Goal: Information Seeking & Learning: Find specific fact

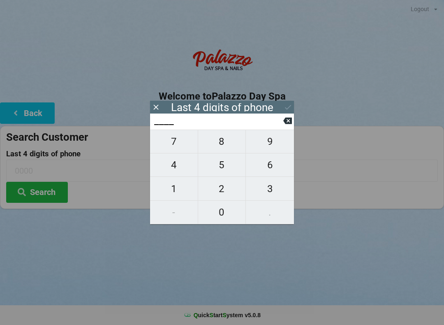
scroll to position [0, 23]
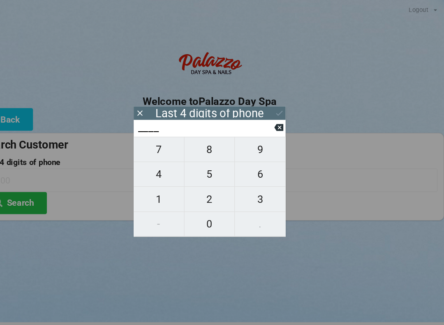
click at [198, 167] on span "5" at bounding box center [222, 164] width 48 height 17
type input "5___"
click at [198, 172] on span "5" at bounding box center [222, 164] width 48 height 17
type input "55__"
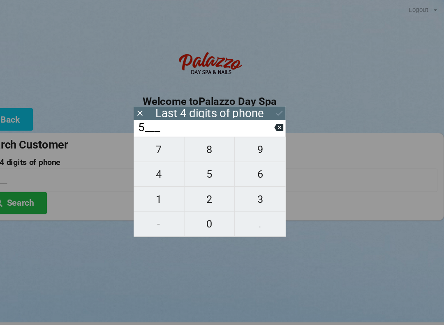
type input "55__"
click at [152, 143] on span "7" at bounding box center [174, 141] width 48 height 17
type input "557_"
click at [199, 145] on span "8" at bounding box center [222, 141] width 48 height 17
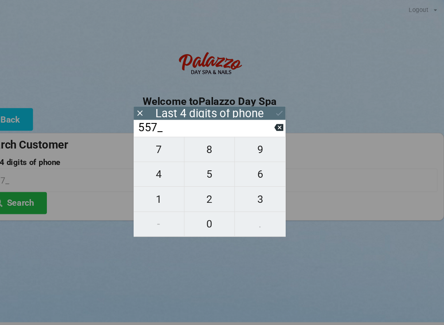
type input "5578"
click at [24, 190] on button "Search" at bounding box center [37, 192] width 62 height 21
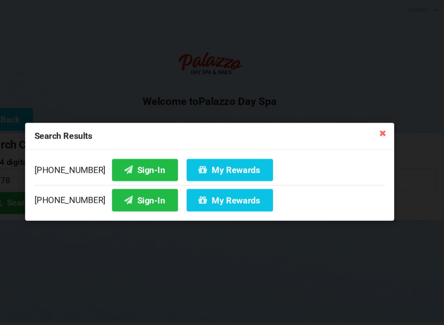
click at [130, 161] on button "Sign-In" at bounding box center [161, 160] width 63 height 21
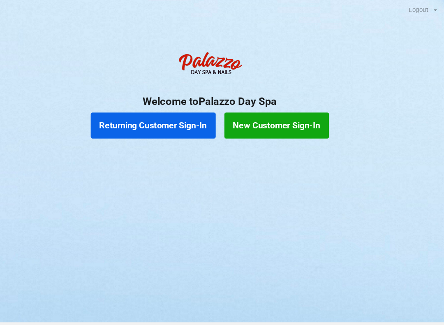
click at [137, 117] on button "Returning Customer Sign-In" at bounding box center [168, 119] width 119 height 25
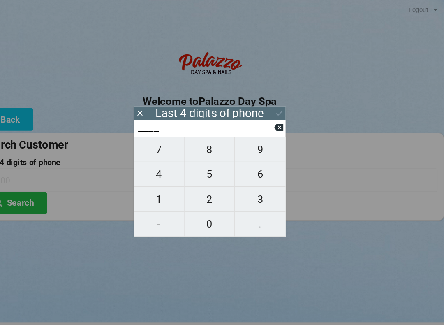
click at [198, 172] on span "5" at bounding box center [222, 164] width 48 height 17
type input "5___"
click at [200, 171] on span "5" at bounding box center [222, 164] width 48 height 17
type input "55__"
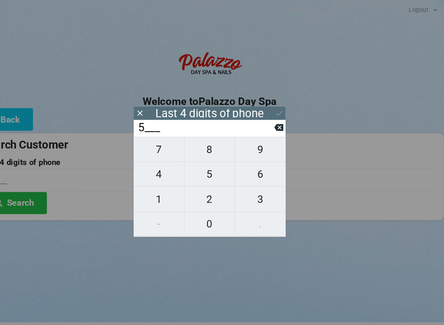
type input "55__"
click at [150, 143] on span "7" at bounding box center [174, 141] width 48 height 17
type input "557_"
click at [202, 149] on span "8" at bounding box center [222, 141] width 48 height 17
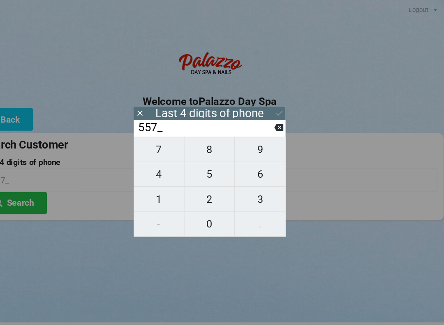
type input "5578"
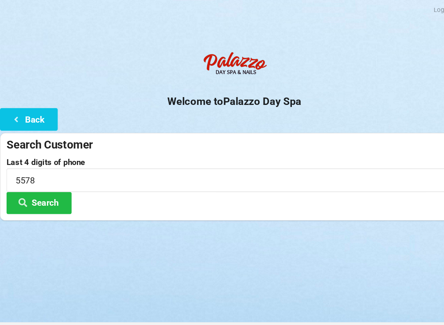
click at [41, 193] on button "Search" at bounding box center [37, 192] width 62 height 21
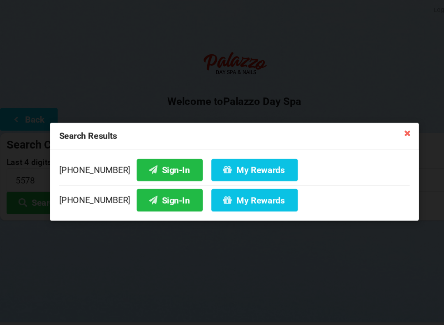
click at [226, 156] on button "My Rewards" at bounding box center [241, 160] width 82 height 21
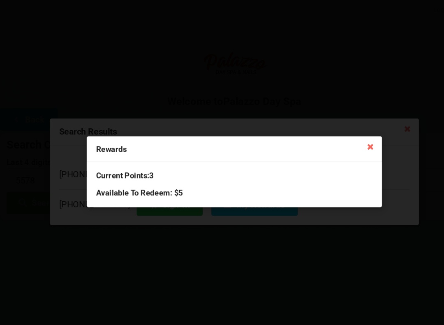
click at [353, 144] on icon at bounding box center [351, 138] width 13 height 13
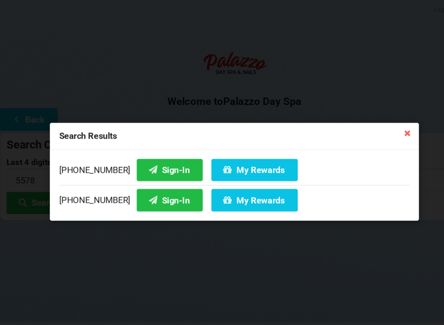
click at [398, 136] on div "Search Results [PHONE_NUMBER] Sign-In My Rewards [PHONE_NUMBER] Sign-In My Rewa…" at bounding box center [222, 162] width 444 height 325
click at [392, 128] on icon at bounding box center [386, 125] width 13 height 13
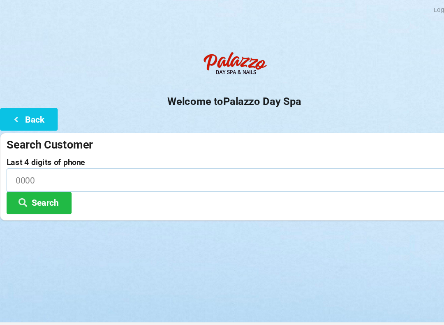
click at [67, 179] on input at bounding box center [222, 171] width 432 height 22
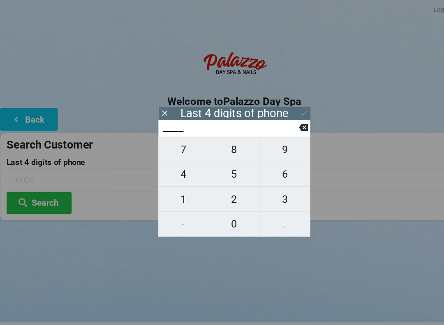
click at [168, 185] on span "1" at bounding box center [174, 188] width 48 height 17
type input "1___"
click at [221, 143] on span "8" at bounding box center [222, 141] width 48 height 17
type input "18__"
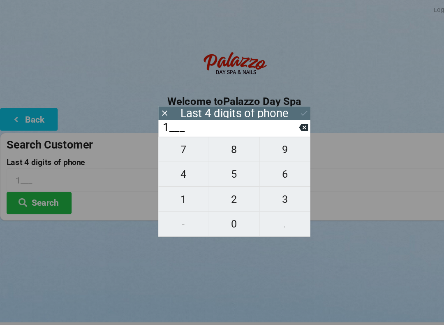
type input "18__"
click at [222, 144] on span "8" at bounding box center [222, 141] width 48 height 17
type input "188_"
click at [279, 128] on input "188_" at bounding box center [218, 120] width 130 height 13
click at [281, 127] on input "188_" at bounding box center [218, 120] width 130 height 13
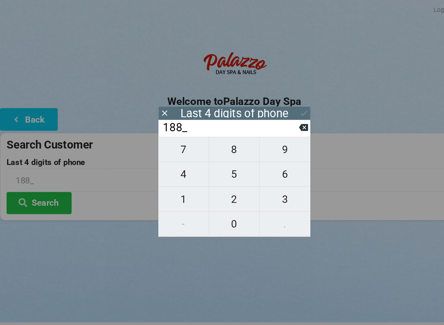
click at [279, 121] on input "188_" at bounding box center [218, 120] width 130 height 13
click at [278, 119] on input "188_" at bounding box center [218, 120] width 130 height 13
click at [277, 125] on input "188_" at bounding box center [218, 120] width 130 height 13
click at [291, 124] on icon at bounding box center [288, 121] width 9 height 7
click at [280, 128] on input "18__" at bounding box center [218, 120] width 130 height 13
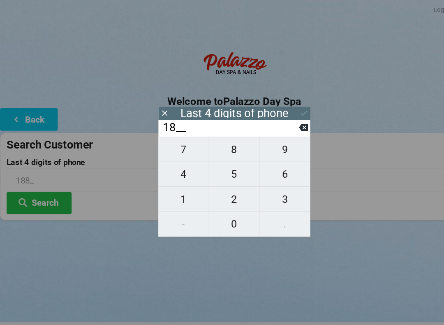
click at [277, 127] on input "18__" at bounding box center [218, 120] width 130 height 13
click at [276, 125] on input "18__" at bounding box center [218, 120] width 130 height 13
click at [278, 123] on input "18__" at bounding box center [218, 120] width 130 height 13
click at [286, 124] on icon at bounding box center [288, 121] width 9 height 7
click at [288, 124] on icon at bounding box center [288, 120] width 9 height 9
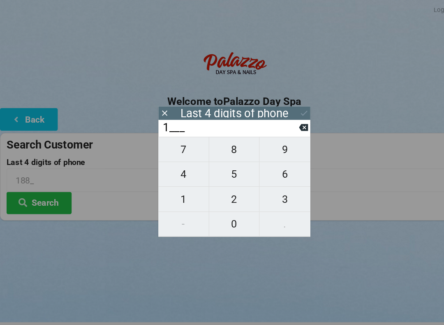
type input "____"
click at [172, 146] on span "7" at bounding box center [174, 141] width 48 height 17
type input "7___"
click at [219, 193] on span "2" at bounding box center [222, 188] width 48 height 17
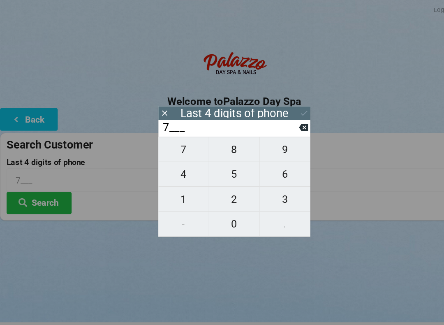
type input "72__"
click at [220, 188] on span "2" at bounding box center [222, 188] width 48 height 17
type input "722_"
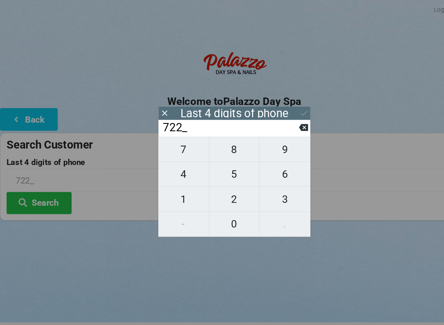
click at [213, 186] on span "2" at bounding box center [222, 188] width 48 height 17
type input "7222"
click at [287, 105] on icon at bounding box center [288, 107] width 9 height 9
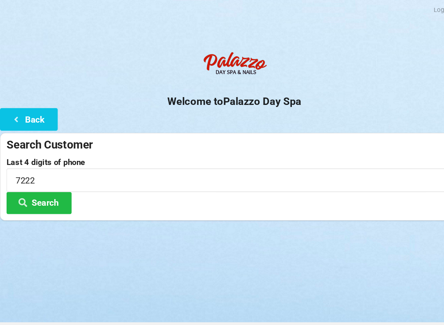
click at [48, 194] on button "Search" at bounding box center [37, 192] width 62 height 21
click at [128, 163] on input "7222" at bounding box center [222, 171] width 432 height 22
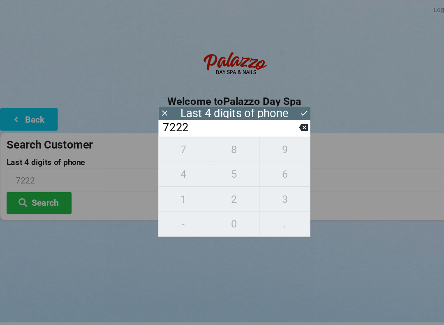
click at [288, 123] on icon at bounding box center [288, 120] width 9 height 9
click at [284, 123] on icon at bounding box center [288, 120] width 9 height 9
click at [282, 122] on input "72__" at bounding box center [218, 120] width 130 height 13
click at [279, 122] on input "72__" at bounding box center [218, 120] width 130 height 13
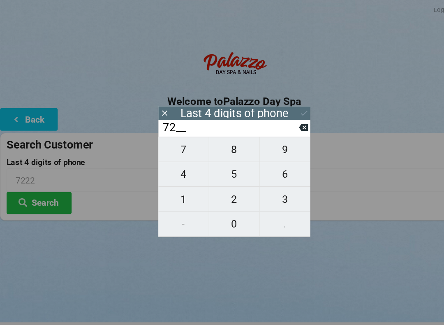
click at [279, 125] on input "72__" at bounding box center [218, 120] width 130 height 13
click at [280, 120] on input "72__" at bounding box center [218, 120] width 130 height 13
click at [279, 120] on input "72__" at bounding box center [218, 120] width 130 height 13
click at [283, 125] on input "72__" at bounding box center [218, 120] width 130 height 13
click at [281, 124] on input "72__" at bounding box center [218, 120] width 130 height 13
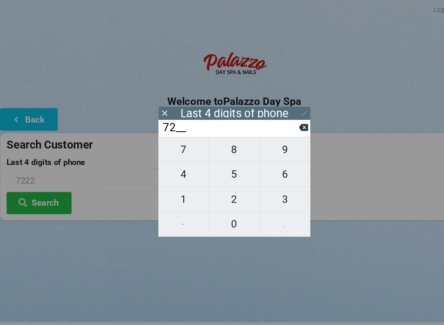
click at [286, 122] on icon at bounding box center [288, 121] width 9 height 7
click at [285, 122] on icon at bounding box center [288, 121] width 9 height 7
type input "____"
click at [277, 128] on input "____" at bounding box center [218, 120] width 130 height 13
click at [267, 170] on span "6" at bounding box center [270, 164] width 48 height 17
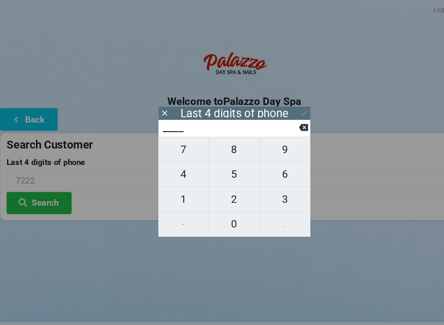
type input "6___"
click at [169, 196] on span "1" at bounding box center [174, 188] width 48 height 17
type input "61__"
click at [272, 128] on input "61__" at bounding box center [218, 120] width 130 height 13
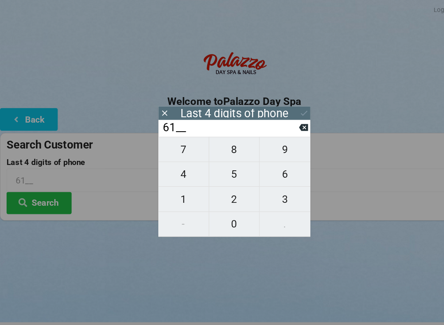
click at [280, 125] on input "61__" at bounding box center [218, 120] width 130 height 13
click at [291, 124] on icon at bounding box center [288, 121] width 9 height 7
type input "6___"
click at [182, 145] on span "7" at bounding box center [174, 141] width 48 height 17
type input "67__"
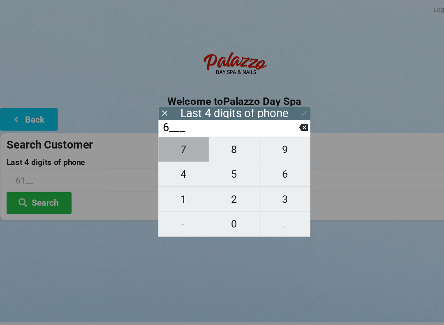
type input "67__"
click at [179, 149] on span "7" at bounding box center [174, 141] width 48 height 17
type input "677_"
click at [179, 146] on span "7" at bounding box center [174, 141] width 48 height 17
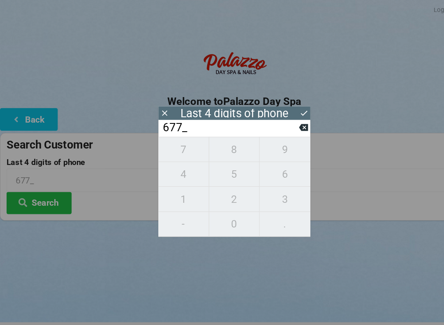
type input "6777"
click at [287, 108] on icon at bounding box center [288, 107] width 9 height 9
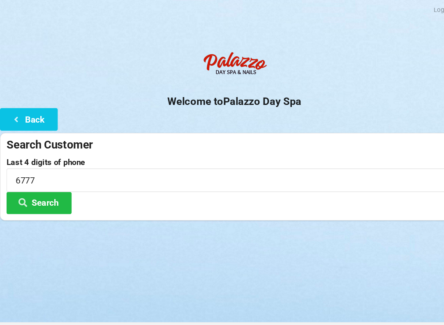
click at [47, 195] on button "Search" at bounding box center [37, 192] width 62 height 21
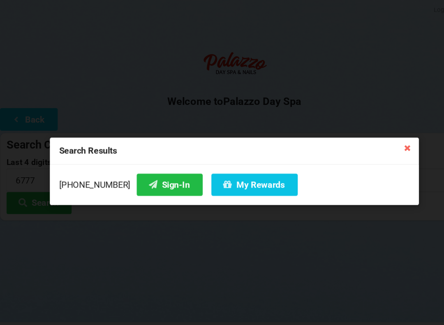
click at [144, 179] on button "Sign-In" at bounding box center [161, 175] width 63 height 21
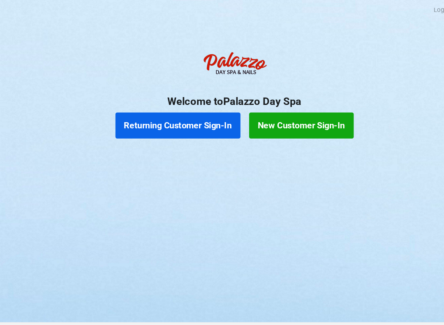
click at [172, 119] on button "Returning Customer Sign-In" at bounding box center [168, 119] width 119 height 25
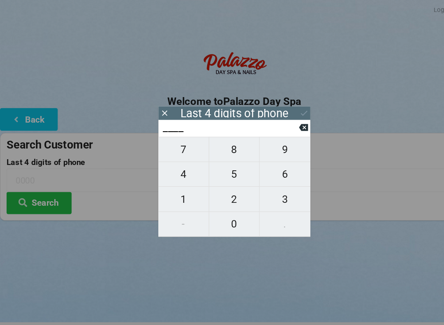
click at [174, 170] on span "4" at bounding box center [174, 164] width 48 height 17
type input "4___"
click at [227, 191] on span "2" at bounding box center [222, 188] width 48 height 17
type input "42__"
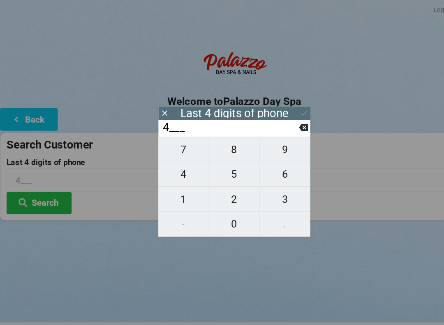
type input "42__"
click at [179, 144] on span "7" at bounding box center [174, 141] width 48 height 17
type input "427_"
click at [177, 192] on span "1" at bounding box center [174, 188] width 48 height 17
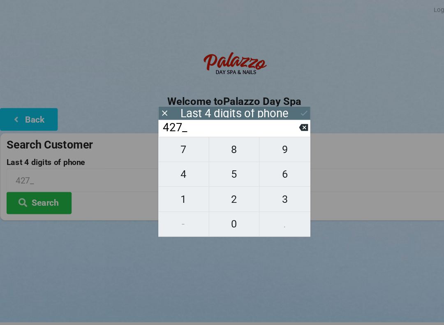
type input "4271"
click at [287, 104] on icon at bounding box center [288, 107] width 9 height 9
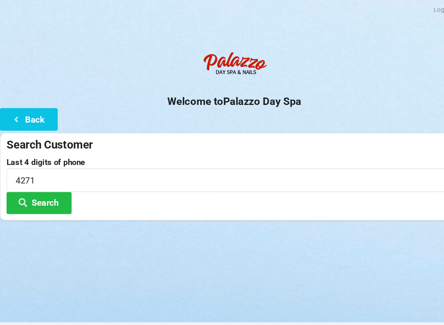
click at [37, 193] on button "Search" at bounding box center [37, 192] width 62 height 21
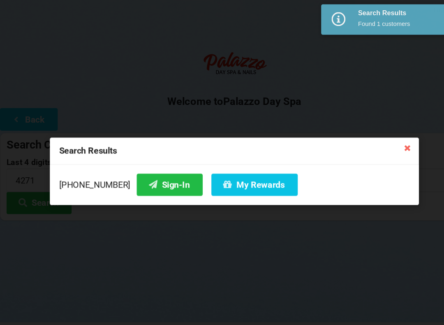
click at [362, 16] on div "Search Results Found 1 customers" at bounding box center [381, 17] width 88 height 27
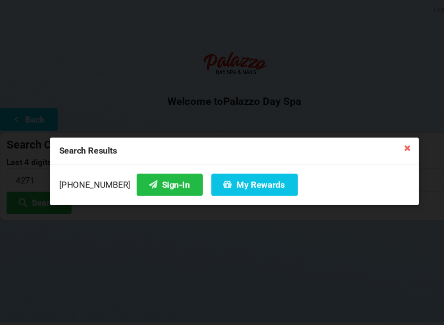
click at [154, 180] on button "Sign-In" at bounding box center [161, 175] width 63 height 21
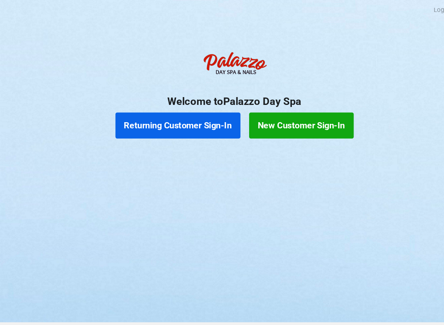
click at [200, 107] on button "Returning Customer Sign-In" at bounding box center [168, 119] width 119 height 25
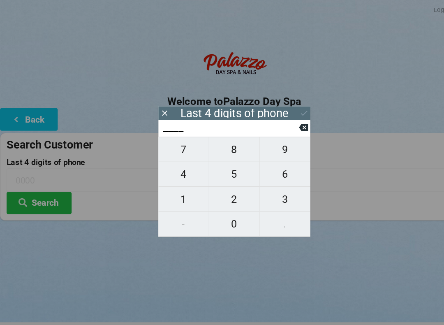
click at [273, 167] on span "6" at bounding box center [270, 164] width 48 height 17
type input "6___"
click at [216, 213] on span "0" at bounding box center [222, 212] width 48 height 17
type input "60__"
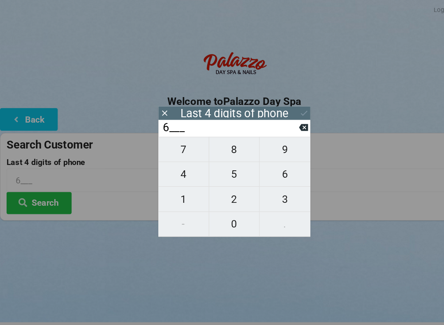
type input "60__"
click at [276, 141] on span "9" at bounding box center [270, 141] width 48 height 17
type input "609_"
click at [174, 170] on span "4" at bounding box center [174, 164] width 48 height 17
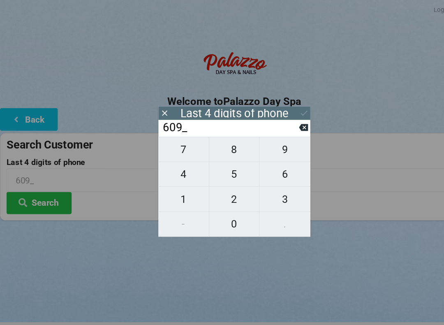
type input "6094"
click at [286, 102] on button at bounding box center [288, 107] width 9 height 11
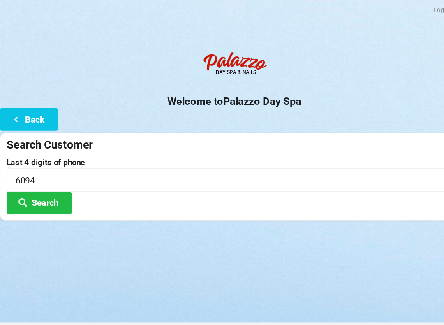
click at [60, 188] on button "Search" at bounding box center [37, 192] width 62 height 21
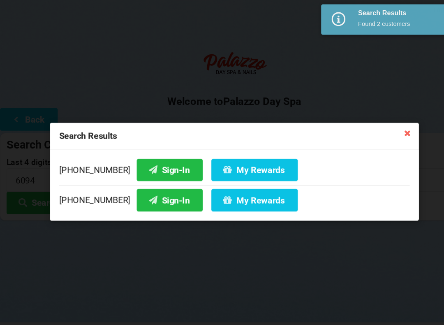
click at [156, 190] on button "Sign-In" at bounding box center [161, 189] width 63 height 21
